Goal: Information Seeking & Learning: Learn about a topic

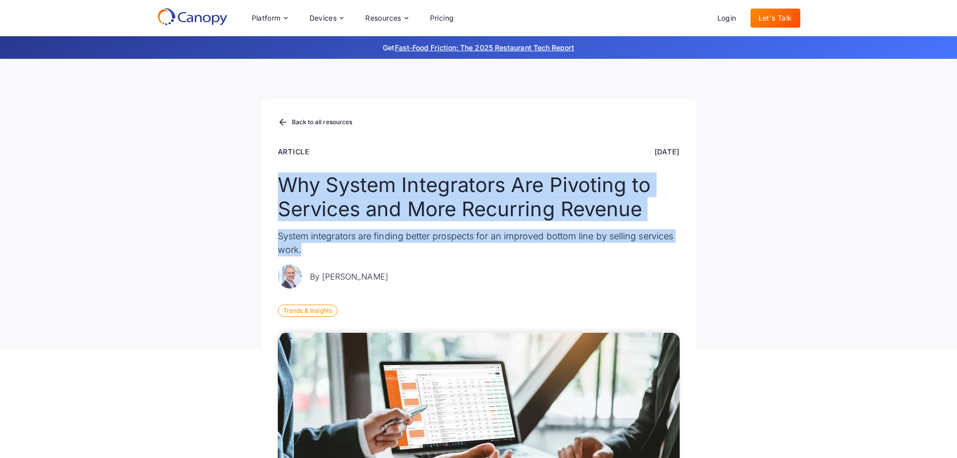
drag, startPoint x: 280, startPoint y: 184, endPoint x: 683, endPoint y: 248, distance: 407.8
click at [683, 248] on div "Back to all resources Article Jan 5, 2023 Why System Integrators Are Pivoting t…" at bounding box center [479, 224] width 434 height 250
drag, startPoint x: 631, startPoint y: 150, endPoint x: 680, endPoint y: 246, distance: 107.6
click at [680, 246] on div "Back to all resources Article Jan 5, 2023 Why System Integrators Are Pivoting t…" at bounding box center [479, 224] width 434 height 250
copy div "Jan 5, 2023 Why System Integrators Are Pivoting to Services and More Recurring …"
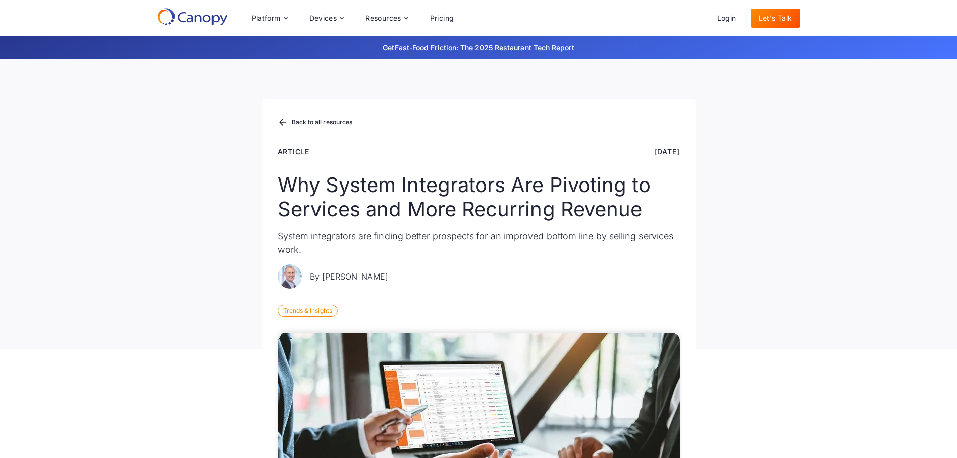
click at [753, 281] on div "Back to all resources Article Jan 5, 2023 Why System Integrators Are Pivoting t…" at bounding box center [478, 204] width 957 height 290
click at [706, 225] on div "Back to all resources Article Jan 5, 2023 Why System Integrators Are Pivoting t…" at bounding box center [478, 204] width 957 height 290
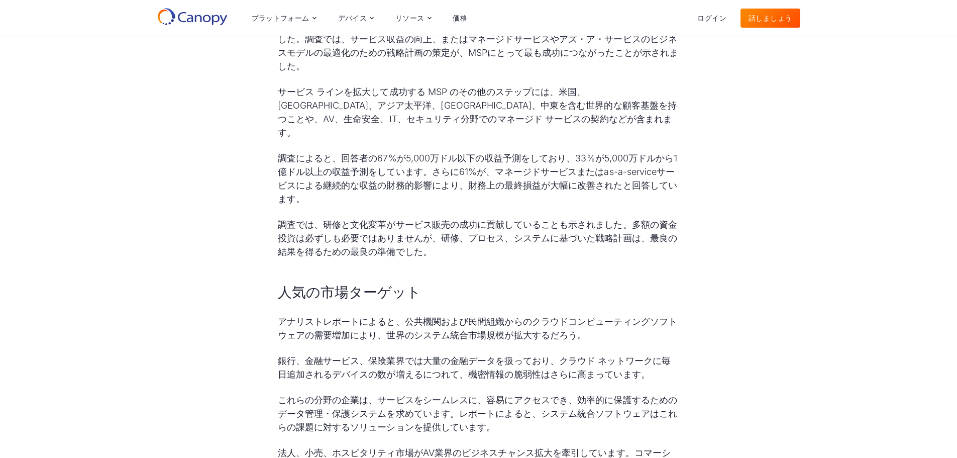
scroll to position [904, 0]
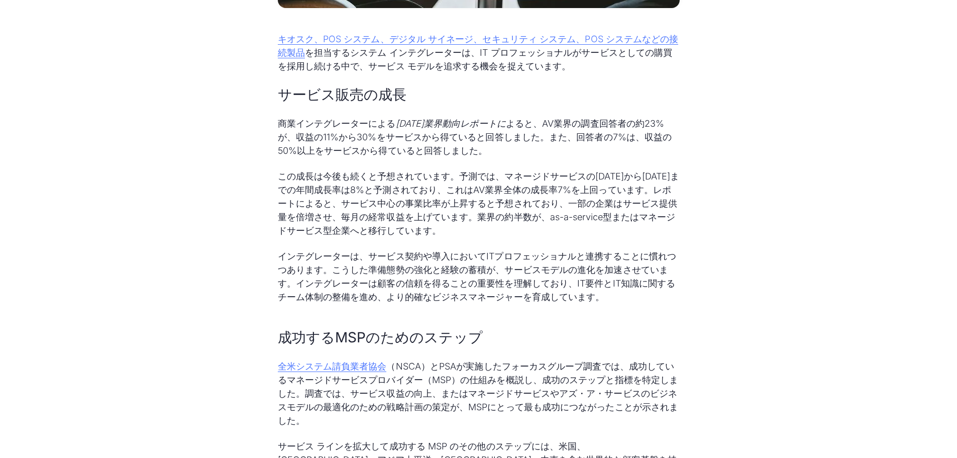
scroll to position [552, 0]
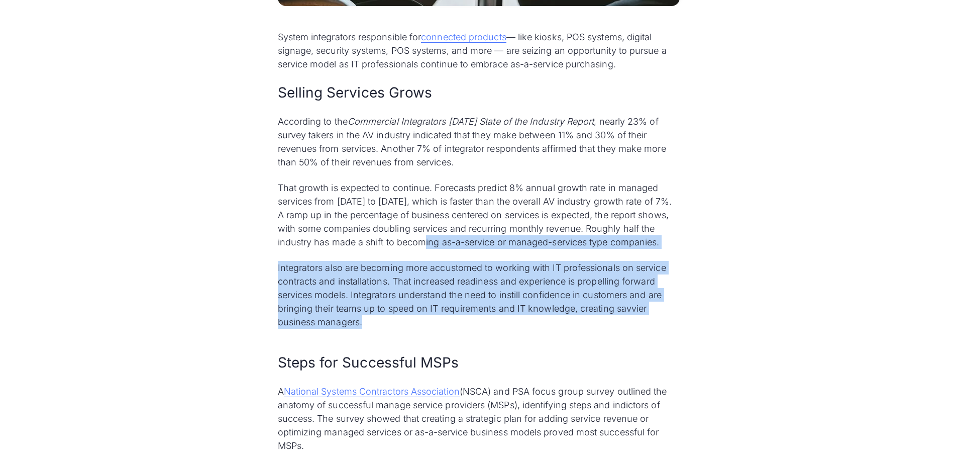
drag, startPoint x: 442, startPoint y: 241, endPoint x: 561, endPoint y: 316, distance: 141.0
copy div "as-a-service or managed-services type companies. Integrators also are becoming …"
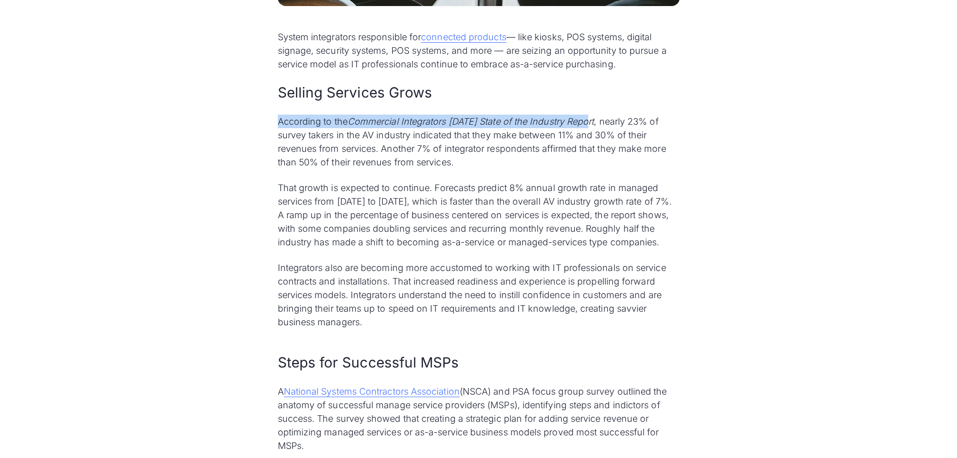
drag, startPoint x: 276, startPoint y: 121, endPoint x: 593, endPoint y: 125, distance: 317.4
copy p "According to the Commercial Integrators 2022 State of the Industry Report"
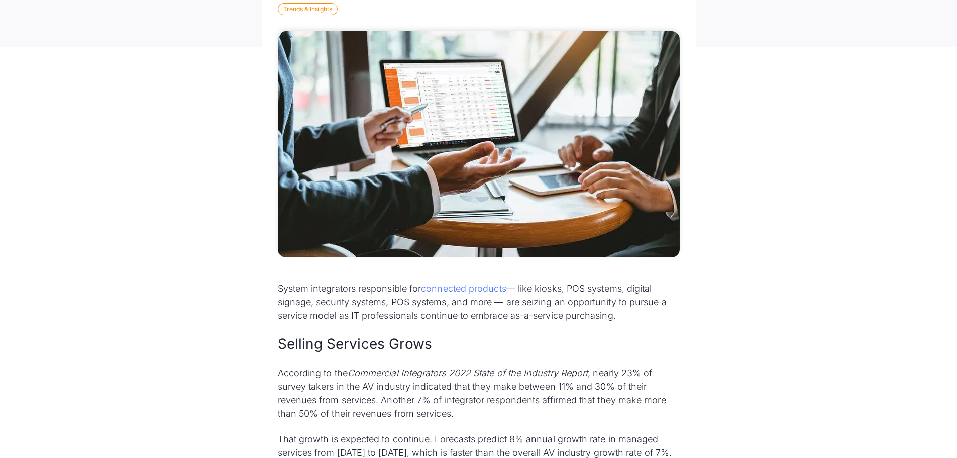
scroll to position [502, 0]
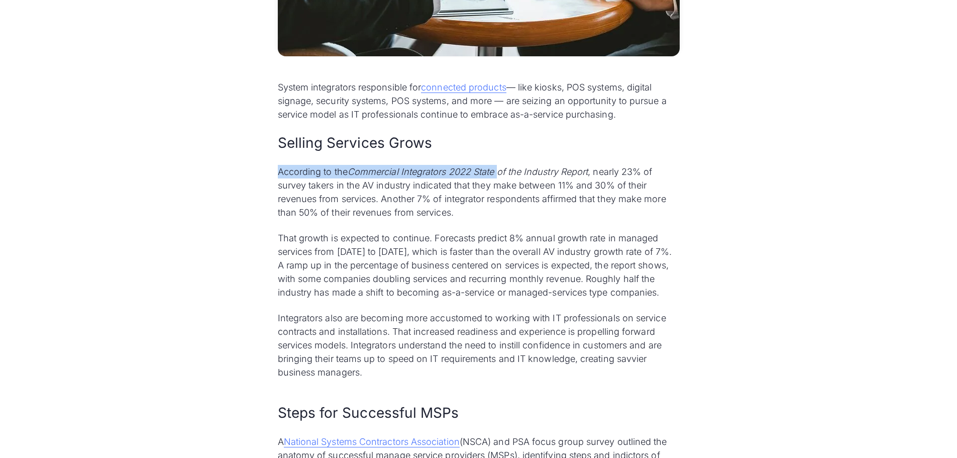
drag, startPoint x: 279, startPoint y: 172, endPoint x: 501, endPoint y: 172, distance: 222.5
click at [501, 172] on p "According to the Commercial Integrators 2022 State of the Industry Report , nea…" at bounding box center [479, 192] width 402 height 54
copy p "According to the Commercial Integrators 2022 State"
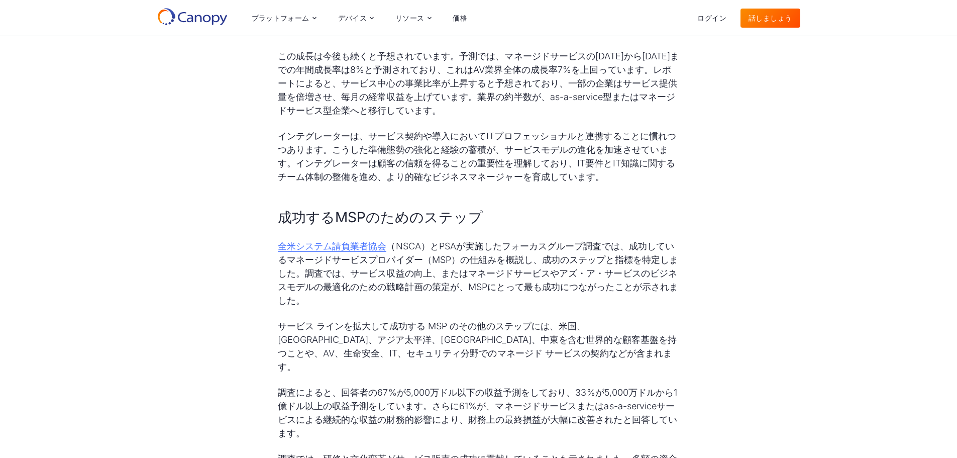
scroll to position [653, 0]
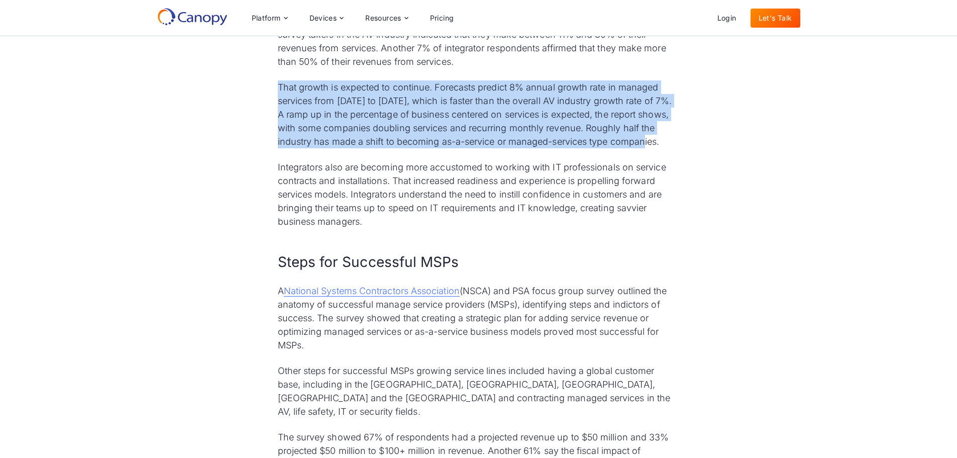
drag, startPoint x: 278, startPoint y: 86, endPoint x: 670, endPoint y: 140, distance: 395.9
click at [670, 140] on p "That growth is expected to continue. Forecasts predict 8% annual growth rate in…" at bounding box center [479, 114] width 402 height 68
copy p "That growth is expected to continue. Forecasts predict 8% annual growth rate in…"
